Goal: Find specific page/section: Find specific page/section

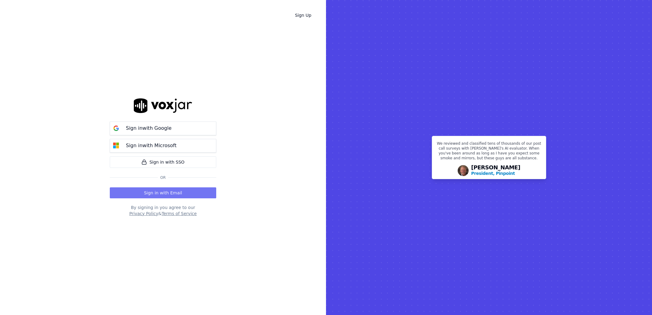
click at [190, 194] on button "Sign in with Email" at bounding box center [163, 192] width 106 height 11
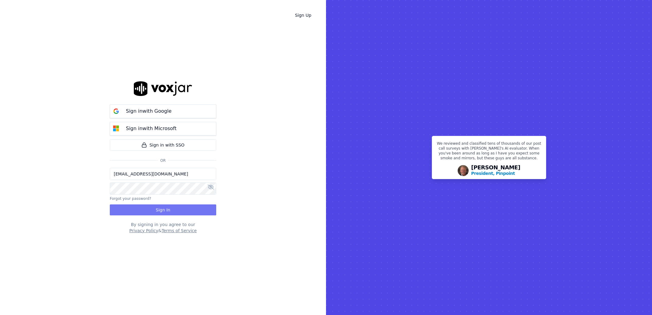
click at [179, 206] on button "Sign In" at bounding box center [163, 209] width 106 height 11
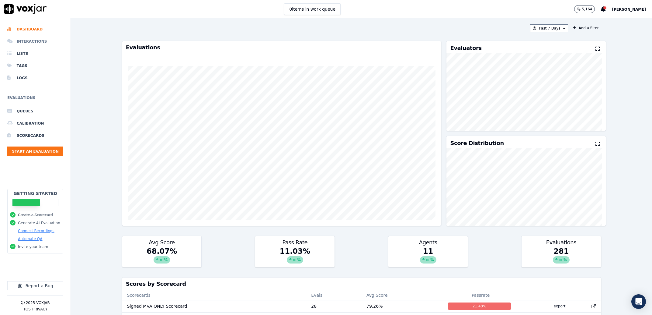
click at [45, 44] on li "Interactions" at bounding box center [35, 41] width 56 height 12
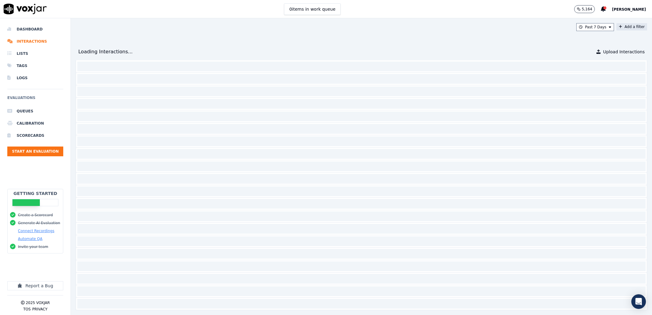
click at [617, 26] on button "Add a filter" at bounding box center [632, 26] width 31 height 7
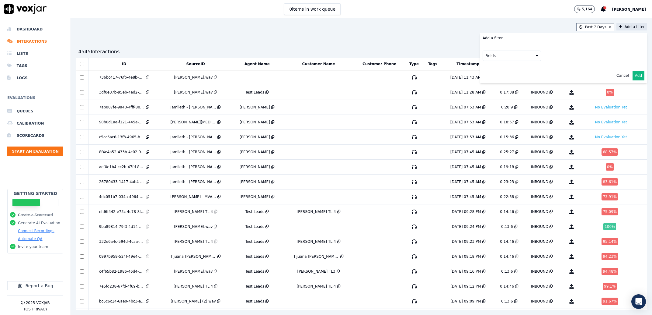
click at [483, 59] on button "Fields" at bounding box center [512, 55] width 58 height 10
click at [493, 107] on div "agents" at bounding box center [499, 109] width 12 height 5
click at [507, 72] on button "Fields" at bounding box center [519, 68] width 58 height 10
click at [497, 78] on label "name" at bounding box center [519, 78] width 55 height 7
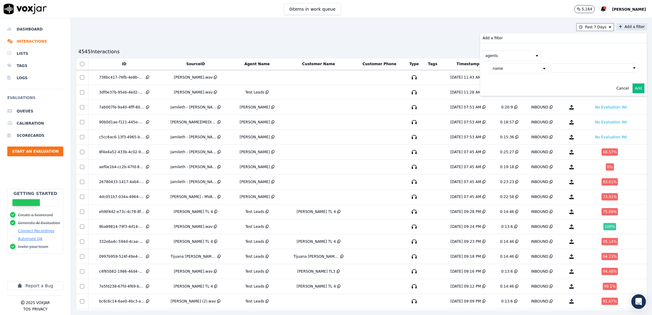
click at [564, 67] on button at bounding box center [595, 67] width 88 height 9
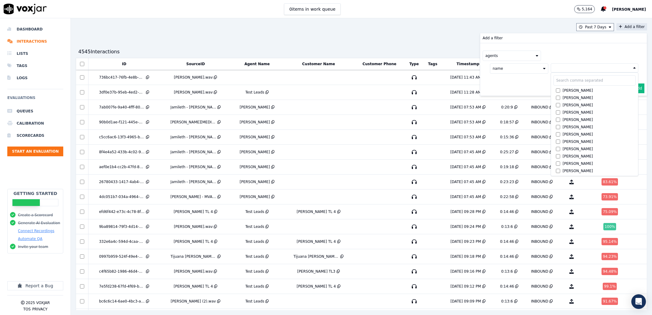
scroll to position [444, 0]
click at [571, 91] on div "[PERSON_NAME]" at bounding box center [578, 90] width 30 height 5
click at [633, 101] on button "Add" at bounding box center [639, 103] width 12 height 10
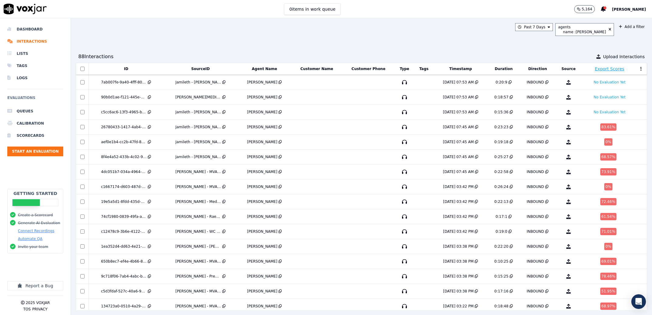
drag, startPoint x: 637, startPoint y: 100, endPoint x: 641, endPoint y: 100, distance: 4.3
click at [475, 50] on div "Past 7 Days agents name : [PERSON_NAME] Add a filter 88 Interaction s Upload In…" at bounding box center [361, 166] width 581 height 296
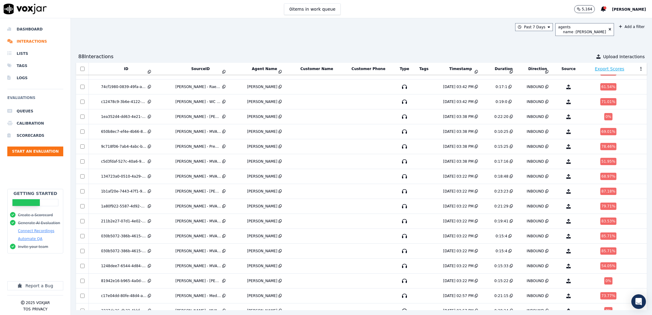
scroll to position [0, 0]
